Goal: Information Seeking & Learning: Learn about a topic

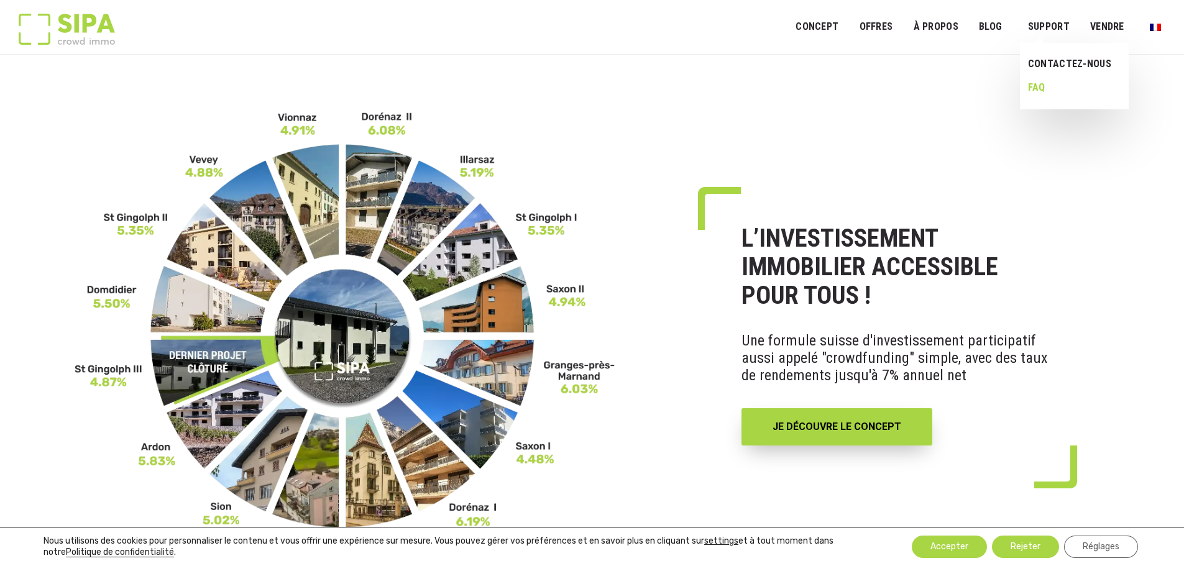
click at [1040, 89] on link "FAQ" at bounding box center [1070, 88] width 100 height 24
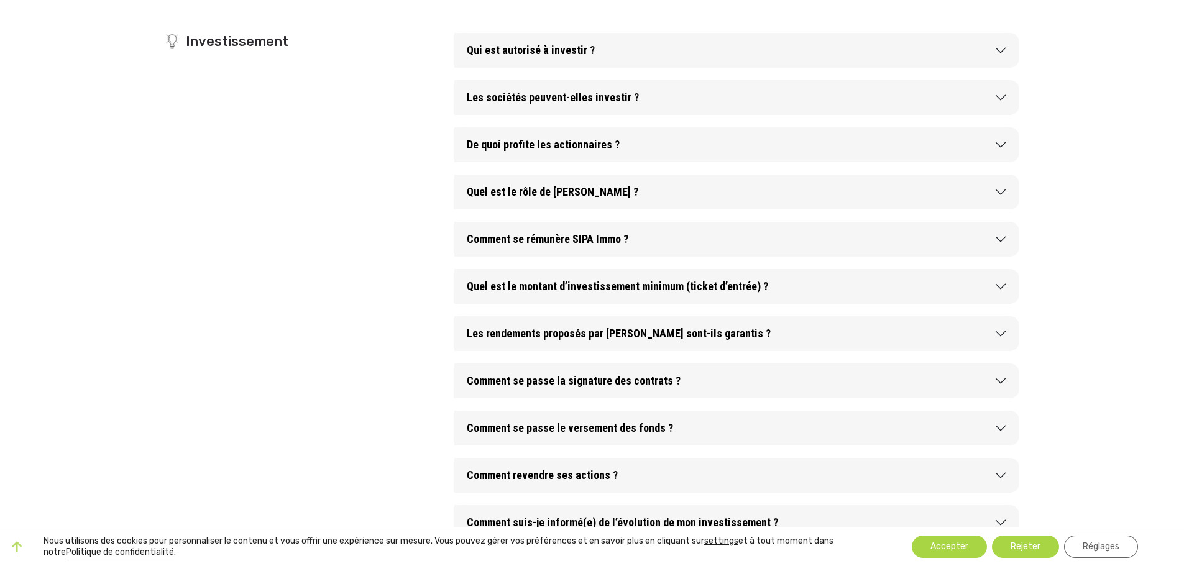
scroll to position [622, 0]
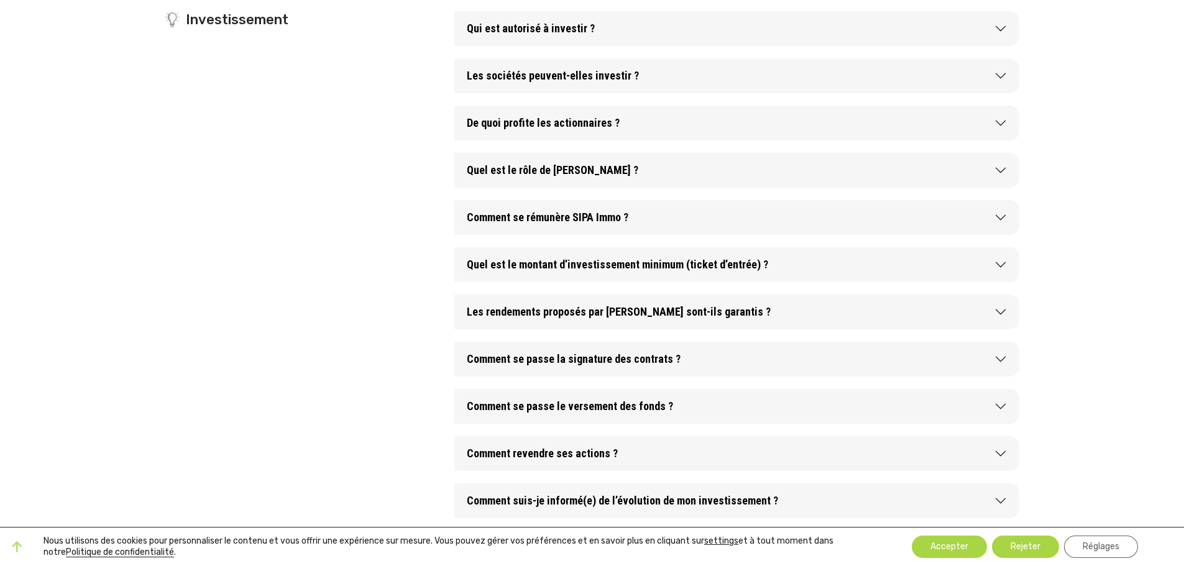
click at [337, 401] on div "Investissement" at bounding box center [302, 333] width 290 height 644
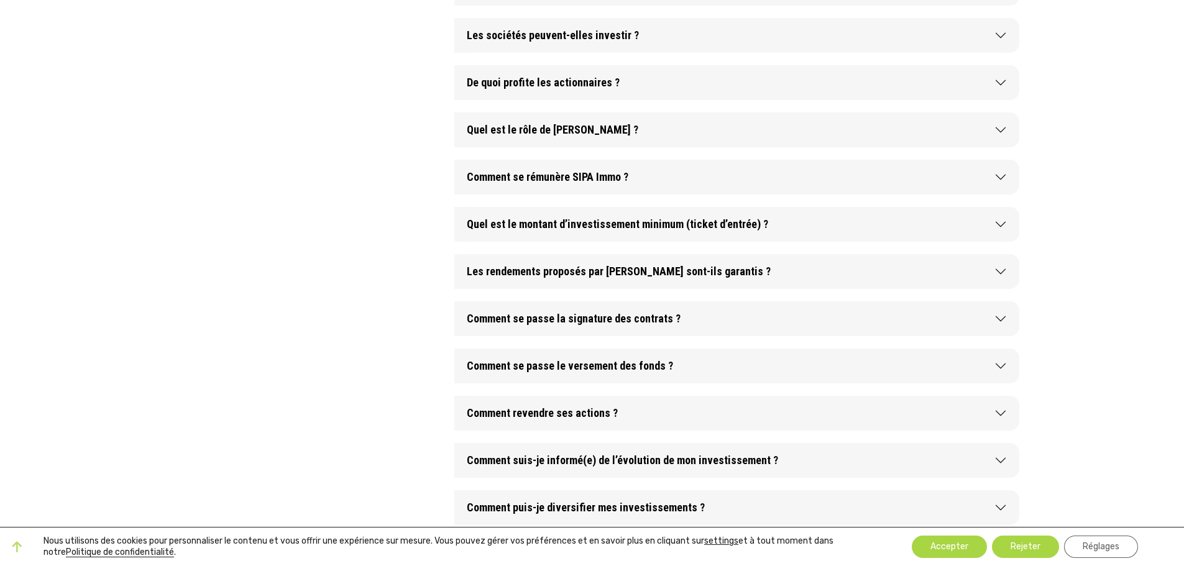
scroll to position [684, 0]
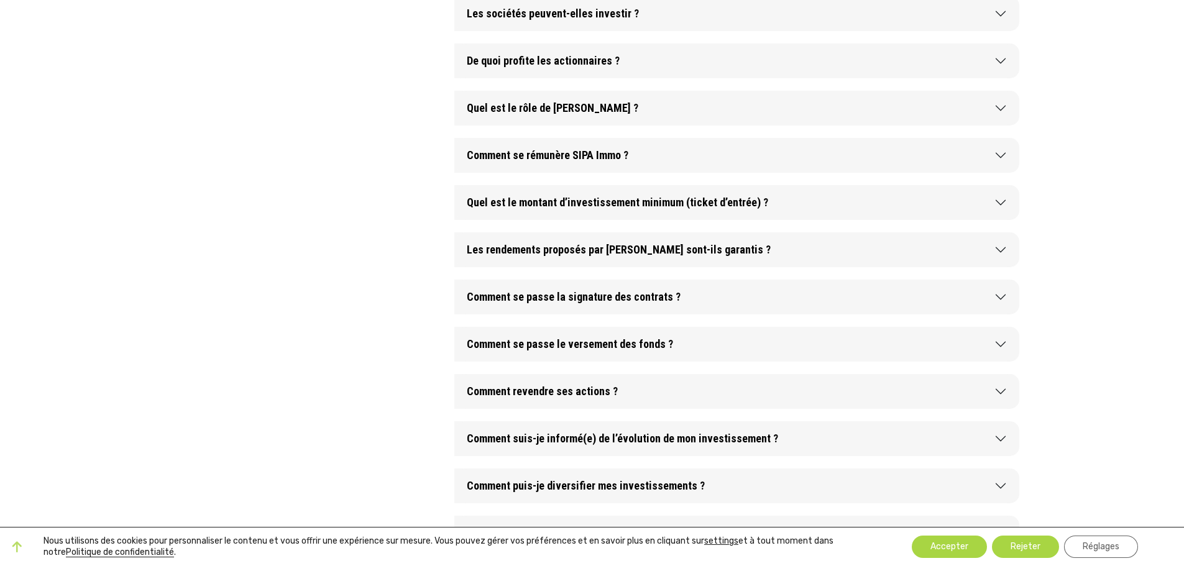
click at [823, 436] on button "Comment suis-je informé(e) de l’évolution de mon investissement ?" at bounding box center [737, 439] width 565 height 35
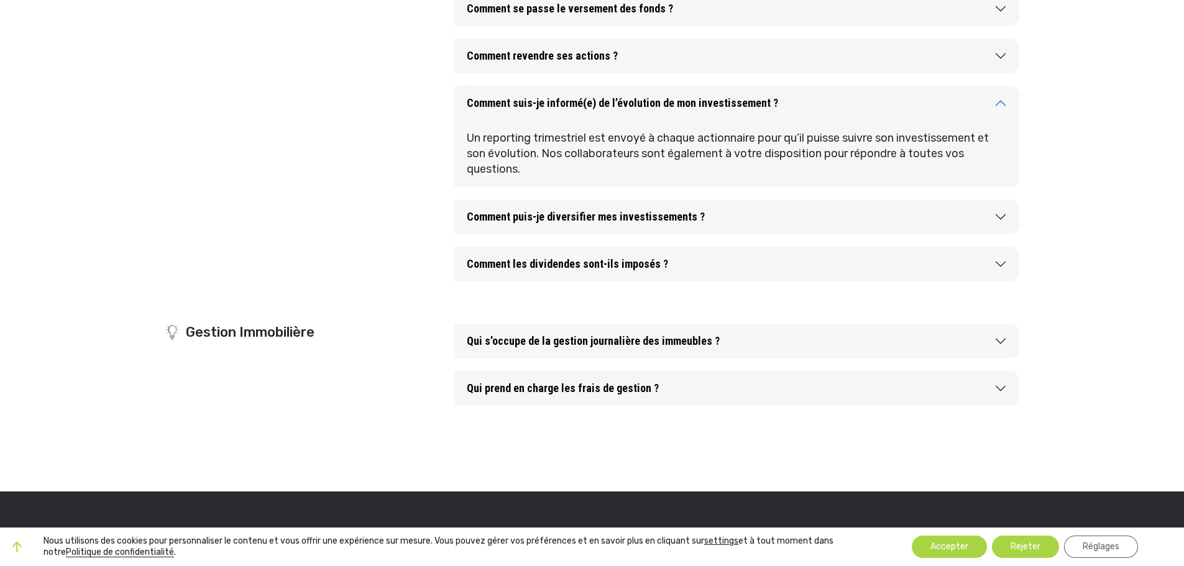
scroll to position [870, 0]
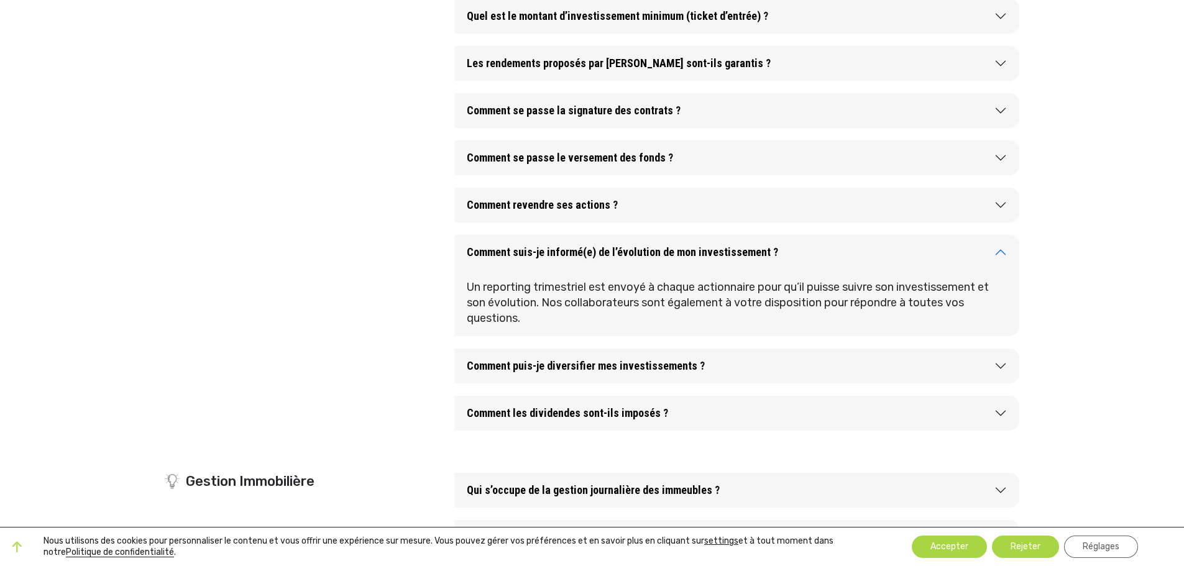
click at [667, 207] on button "Comment revendre ses actions ?" at bounding box center [737, 205] width 565 height 35
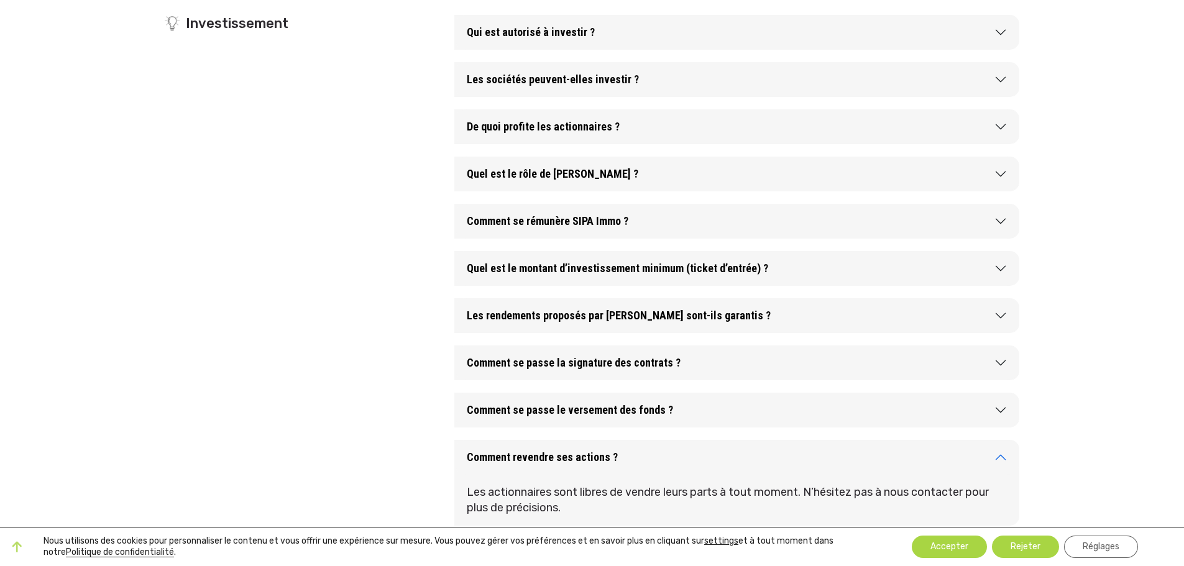
scroll to position [560, 0]
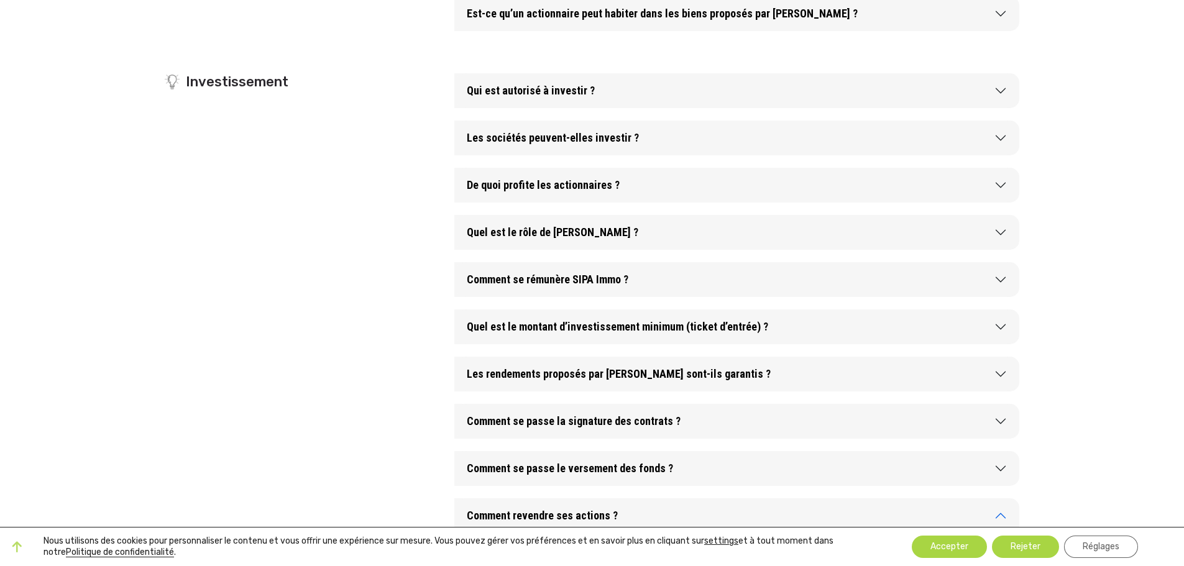
click at [666, 269] on button "Comment se rémunère SIPA Immo ?" at bounding box center [737, 279] width 565 height 35
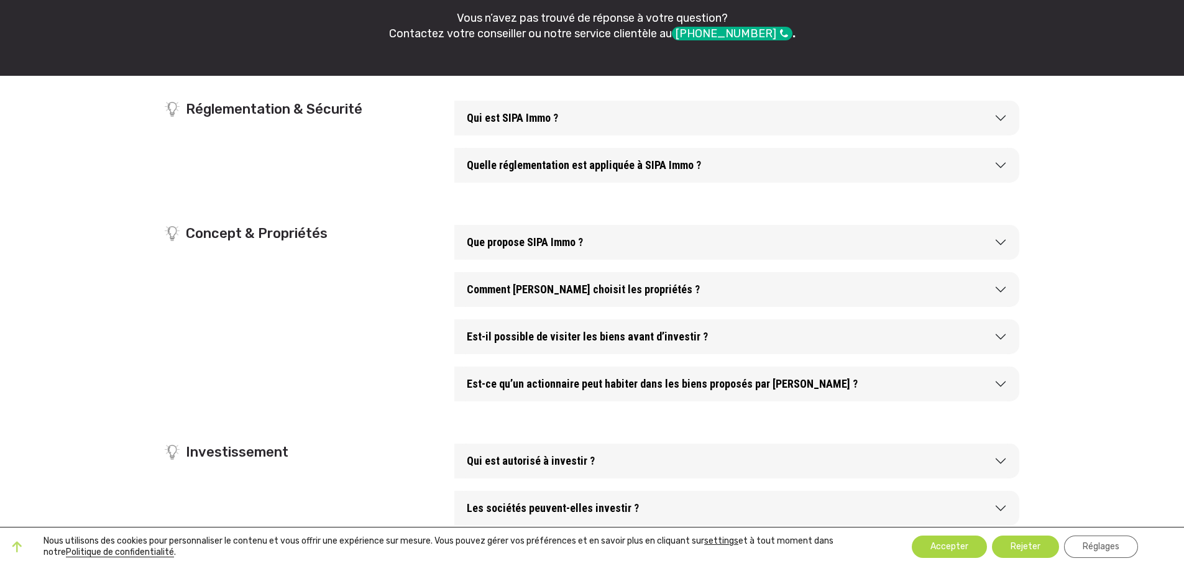
scroll to position [62, 0]
